Goal: Browse casually

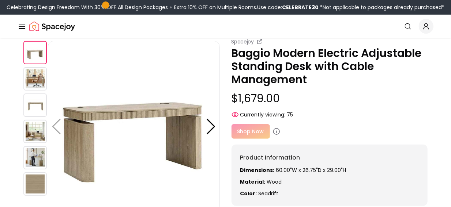
scroll to position [35, 0]
click at [39, 85] on img at bounding box center [34, 79] width 23 height 23
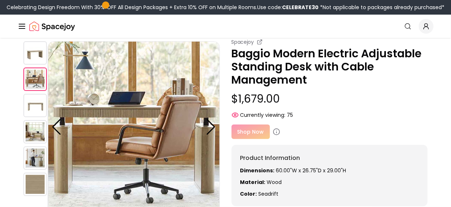
scroll to position [54, 0]
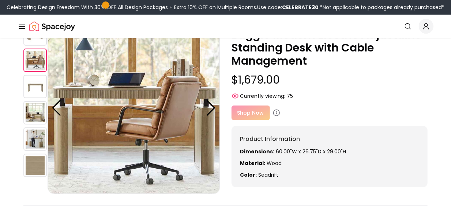
click at [39, 106] on img at bounding box center [34, 112] width 23 height 23
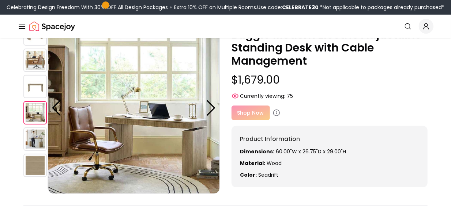
click at [39, 135] on img at bounding box center [34, 139] width 23 height 23
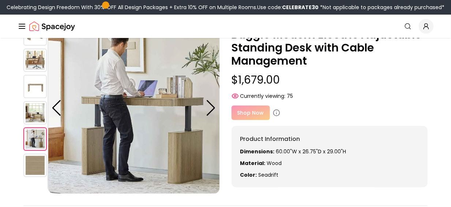
click at [41, 159] on img at bounding box center [34, 165] width 23 height 23
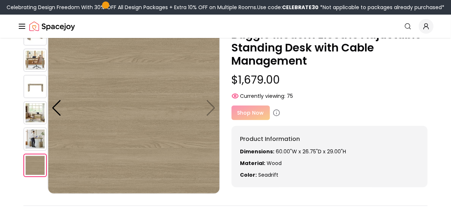
click at [36, 138] on img at bounding box center [34, 139] width 23 height 23
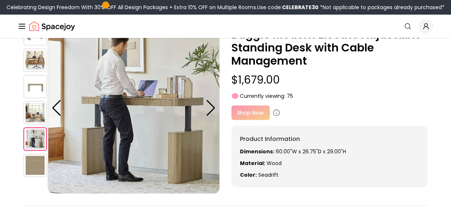
click at [37, 117] on img at bounding box center [34, 112] width 23 height 23
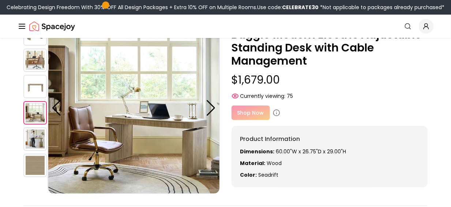
click at [34, 87] on img at bounding box center [34, 86] width 23 height 23
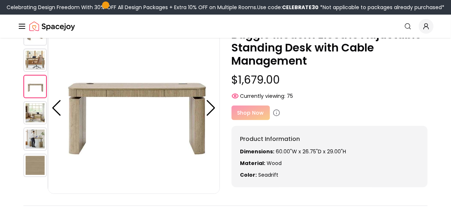
click at [38, 73] on div at bounding box center [35, 108] width 24 height 172
click at [38, 60] on img at bounding box center [34, 60] width 23 height 23
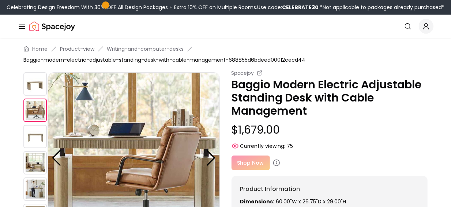
scroll to position [2, 0]
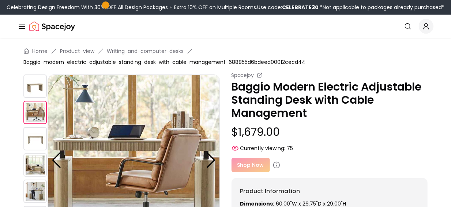
click at [34, 84] on img at bounding box center [34, 86] width 23 height 23
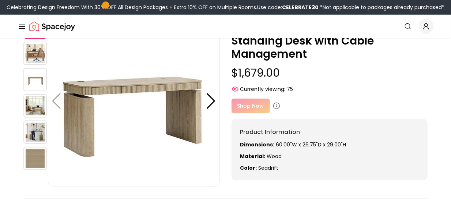
scroll to position [62, 0]
click at [29, 107] on img at bounding box center [34, 105] width 23 height 23
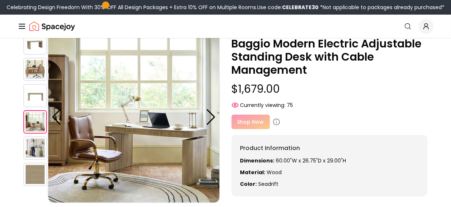
scroll to position [45, 0]
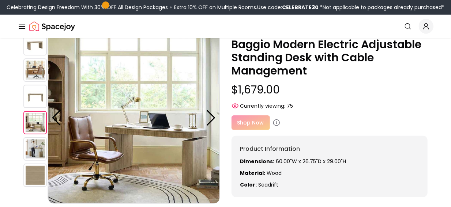
click at [105, 118] on img at bounding box center [134, 118] width 172 height 172
